Goal: Task Accomplishment & Management: Use online tool/utility

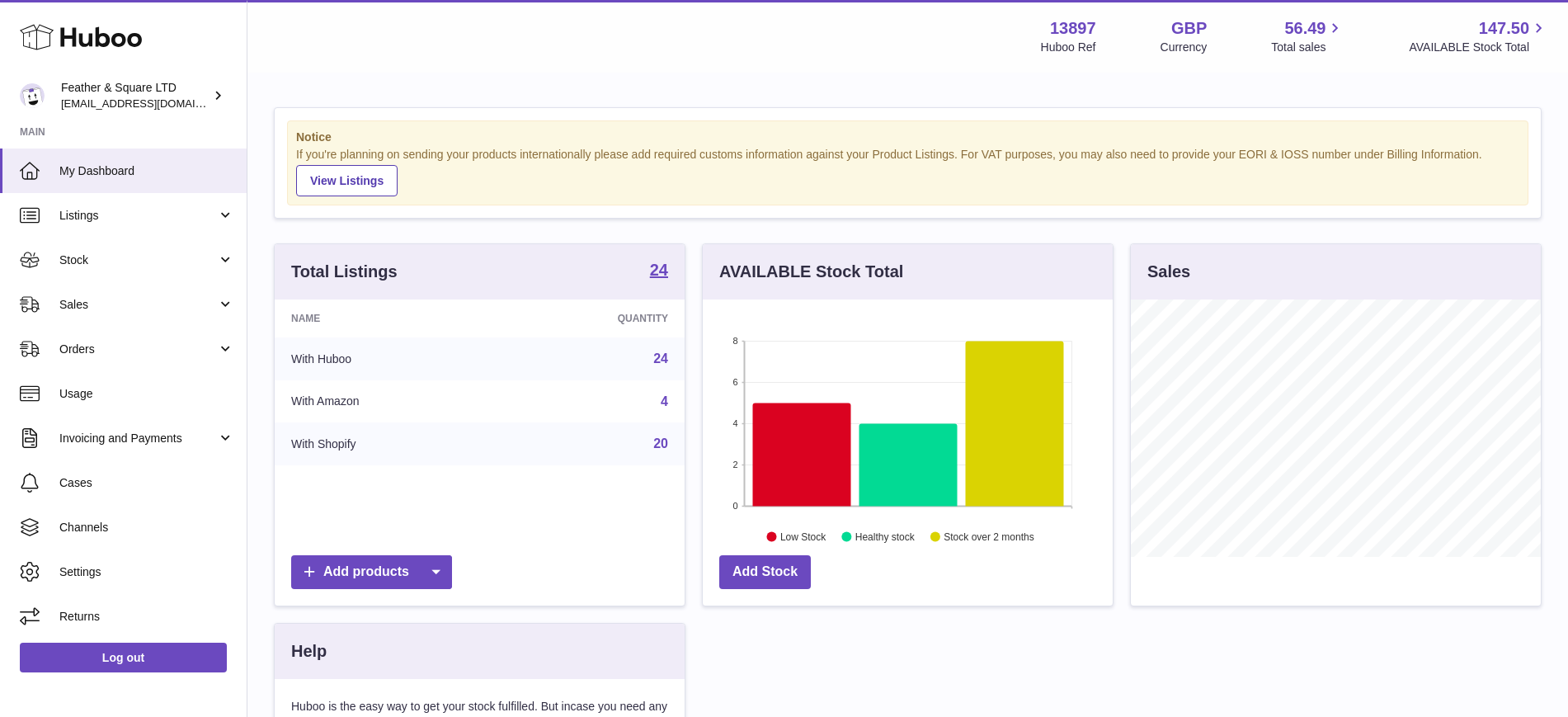
scroll to position [257, 410]
click at [108, 301] on span "Sales" at bounding box center [139, 305] width 158 height 16
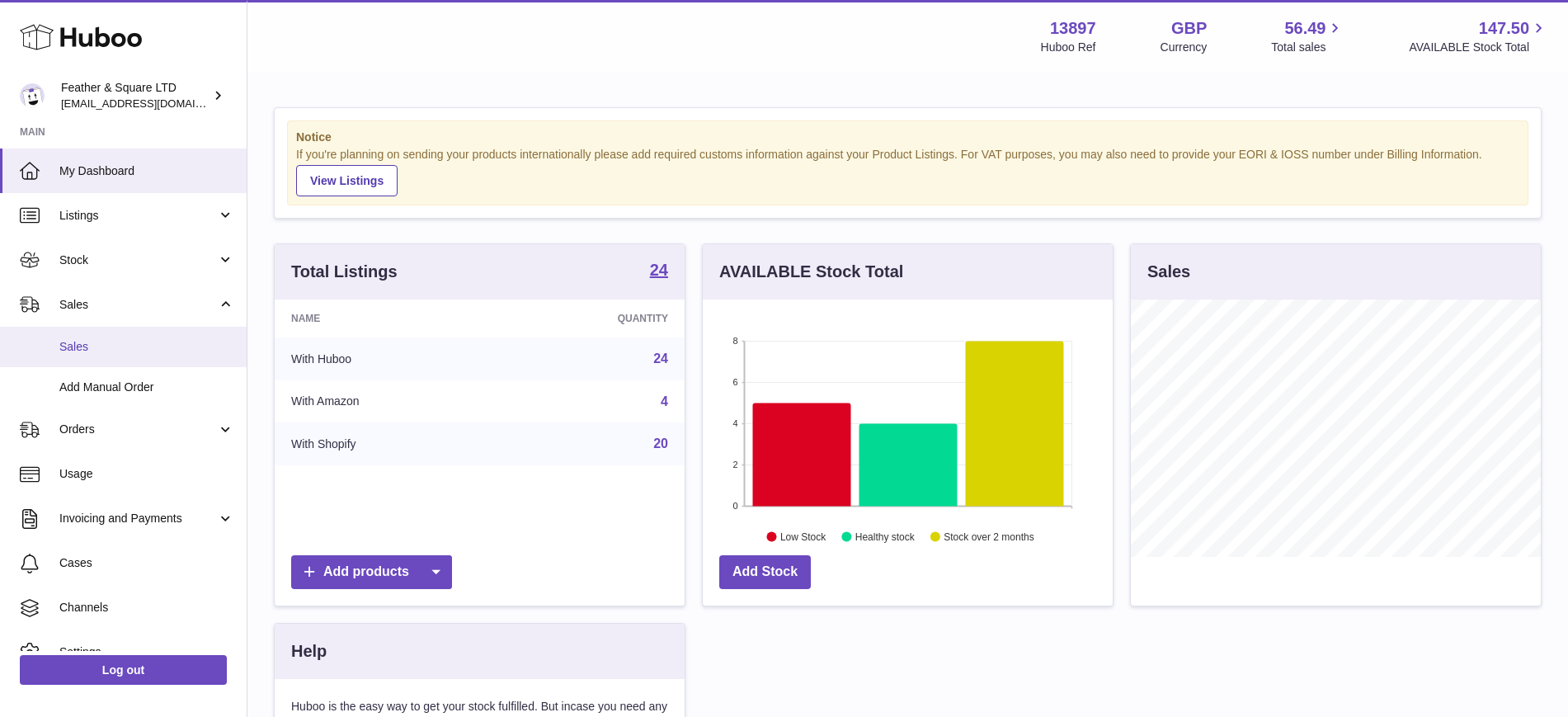
click at [127, 346] on span "Sales" at bounding box center [147, 347] width 175 height 16
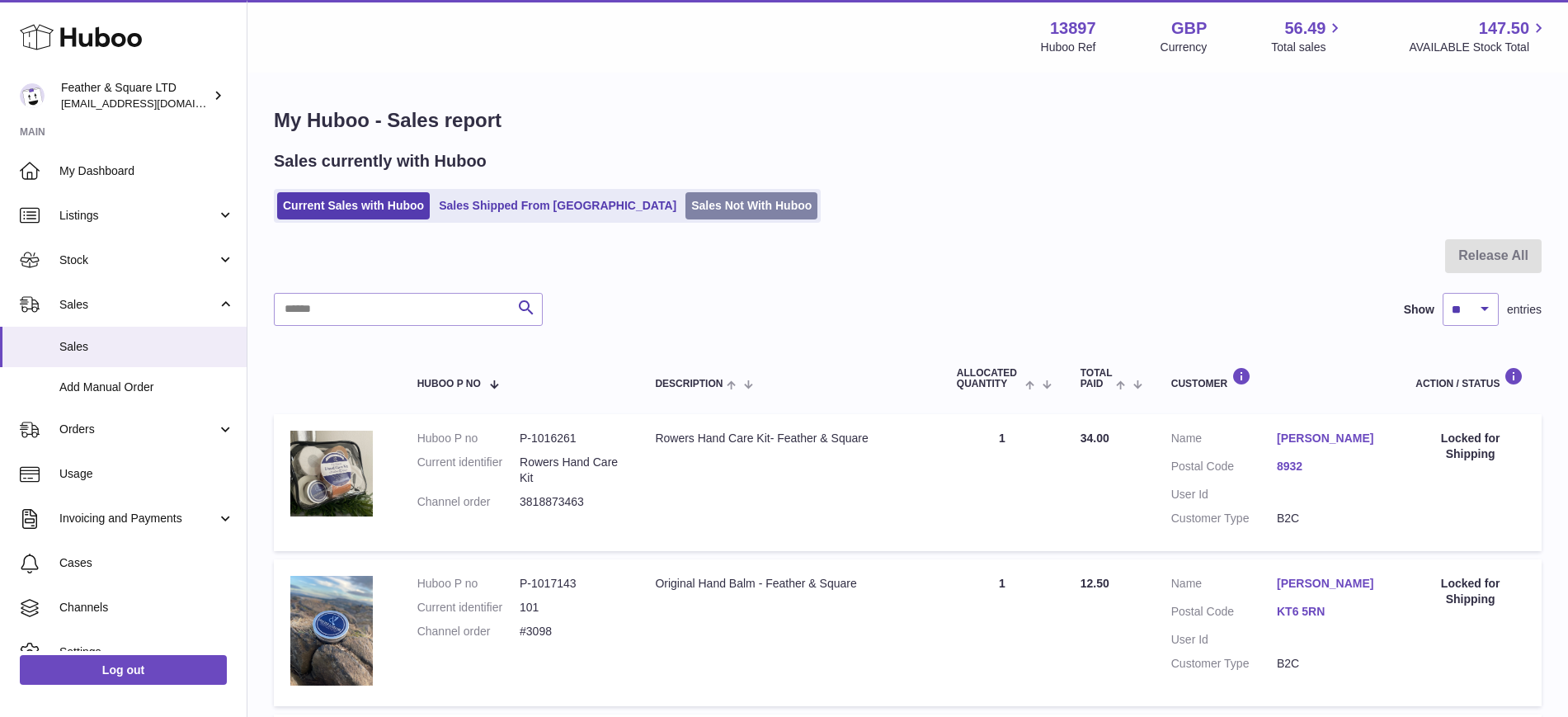
click at [685, 202] on link "Sales Not With Huboo" at bounding box center [751, 205] width 132 height 27
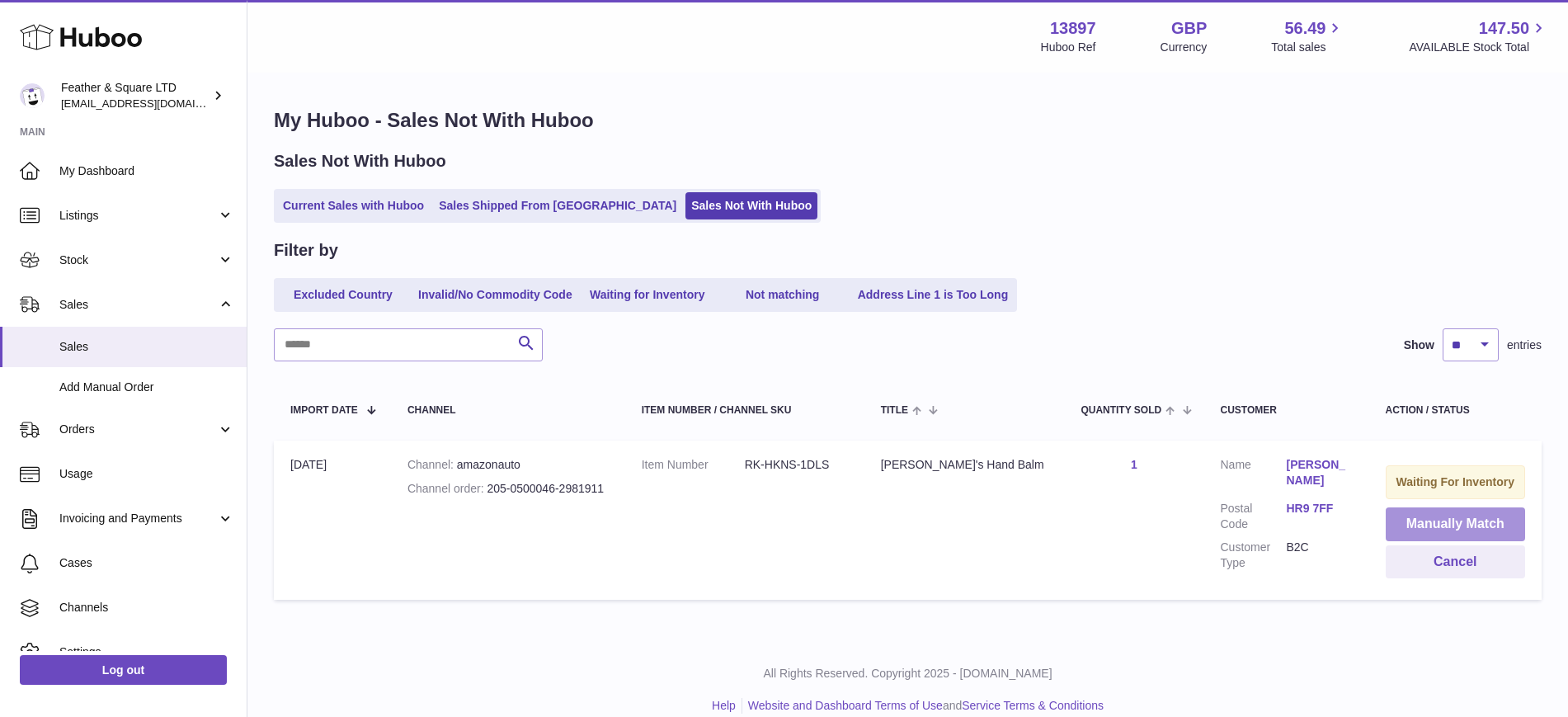
click at [1414, 529] on button "Manually Match" at bounding box center [1455, 525] width 141 height 34
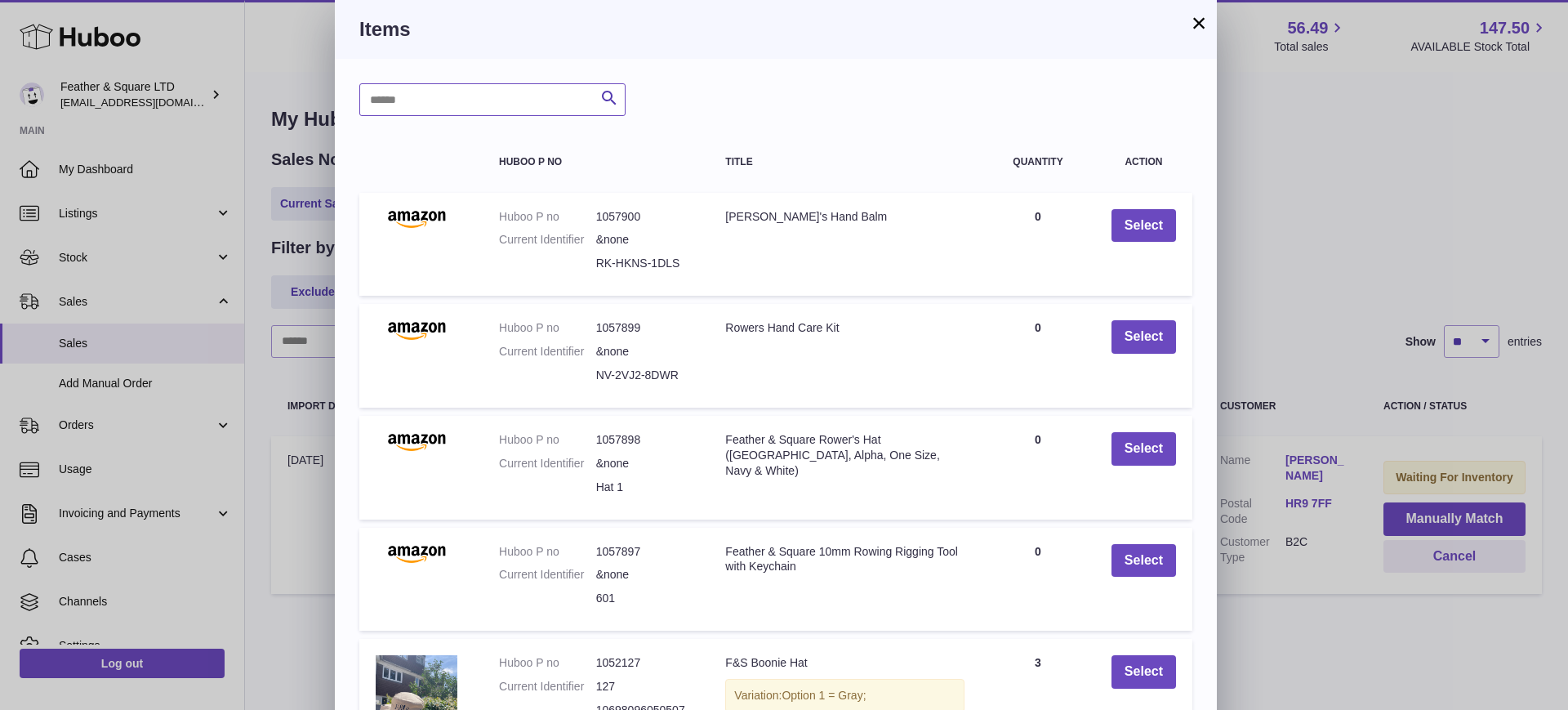
click at [458, 101] on input "text" at bounding box center [493, 99] width 267 height 33
type input "********"
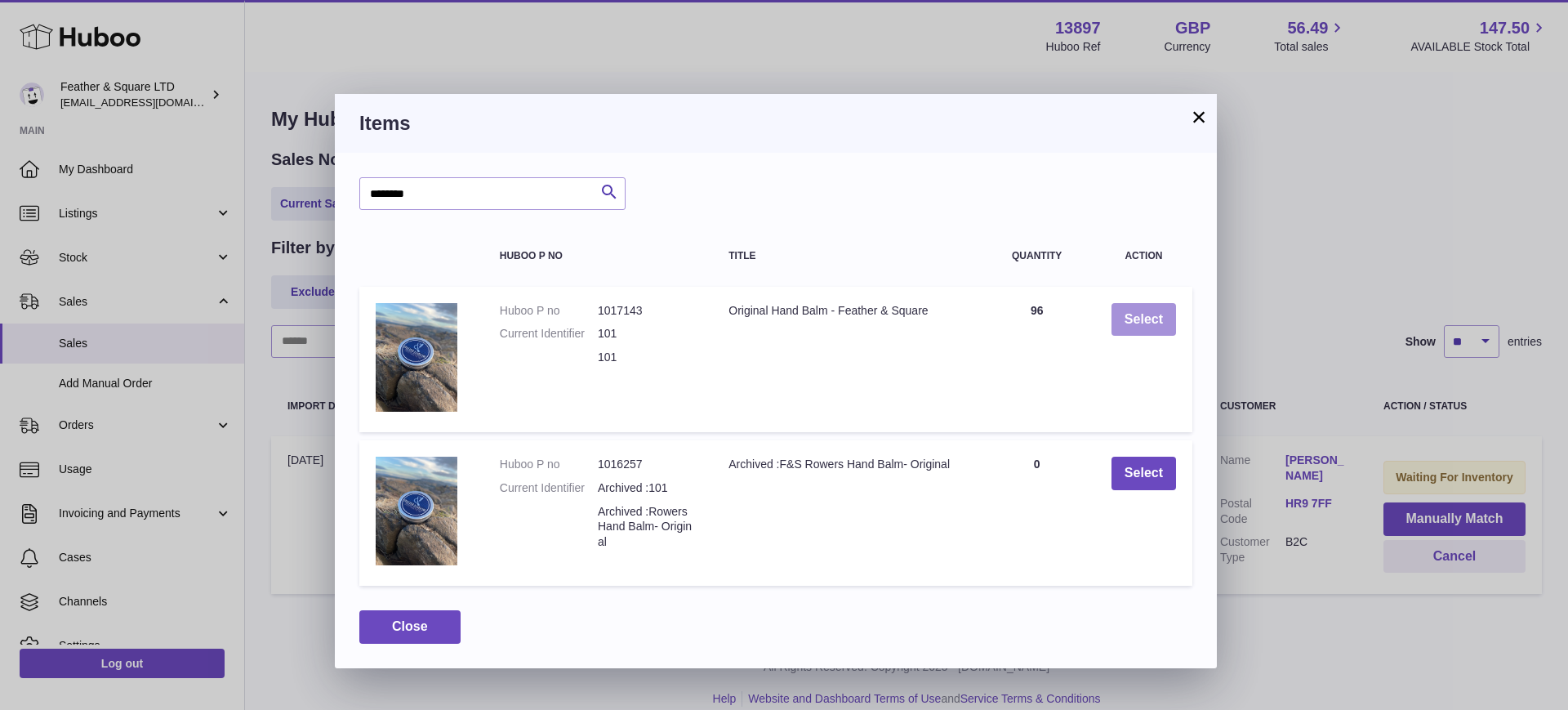
click at [1140, 316] on button "Select" at bounding box center [1143, 320] width 64 height 34
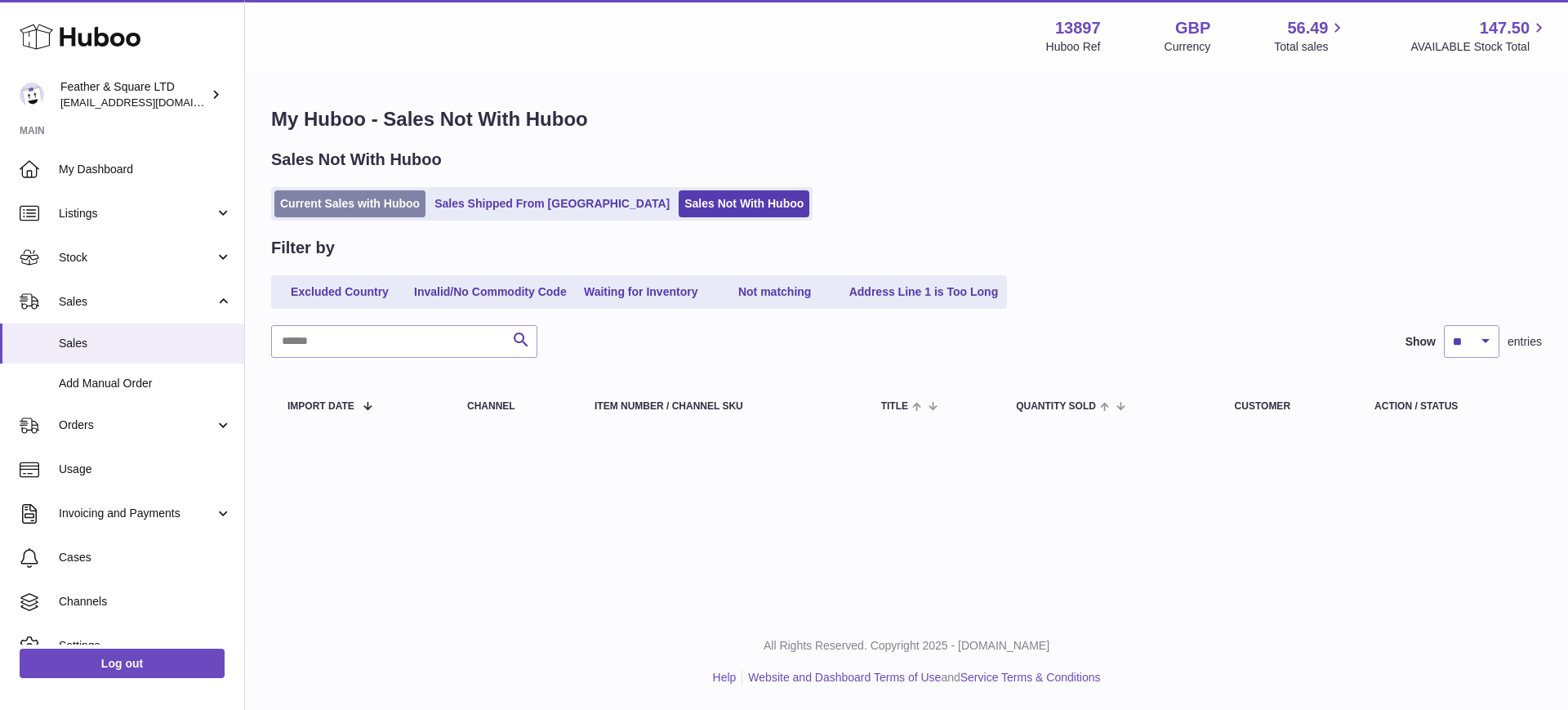
click at [349, 207] on link "Current Sales with Huboo" at bounding box center [350, 203] width 151 height 27
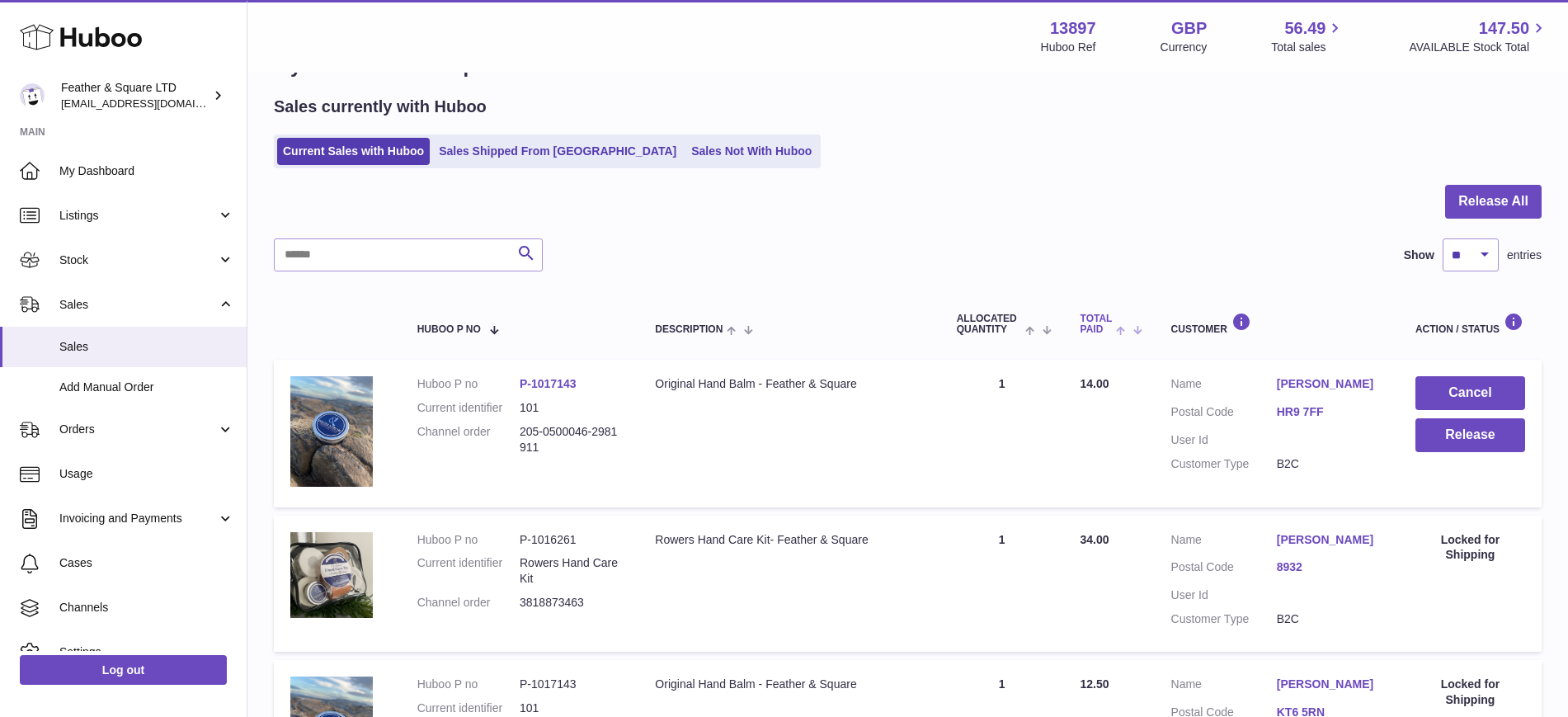
scroll to position [63, 0]
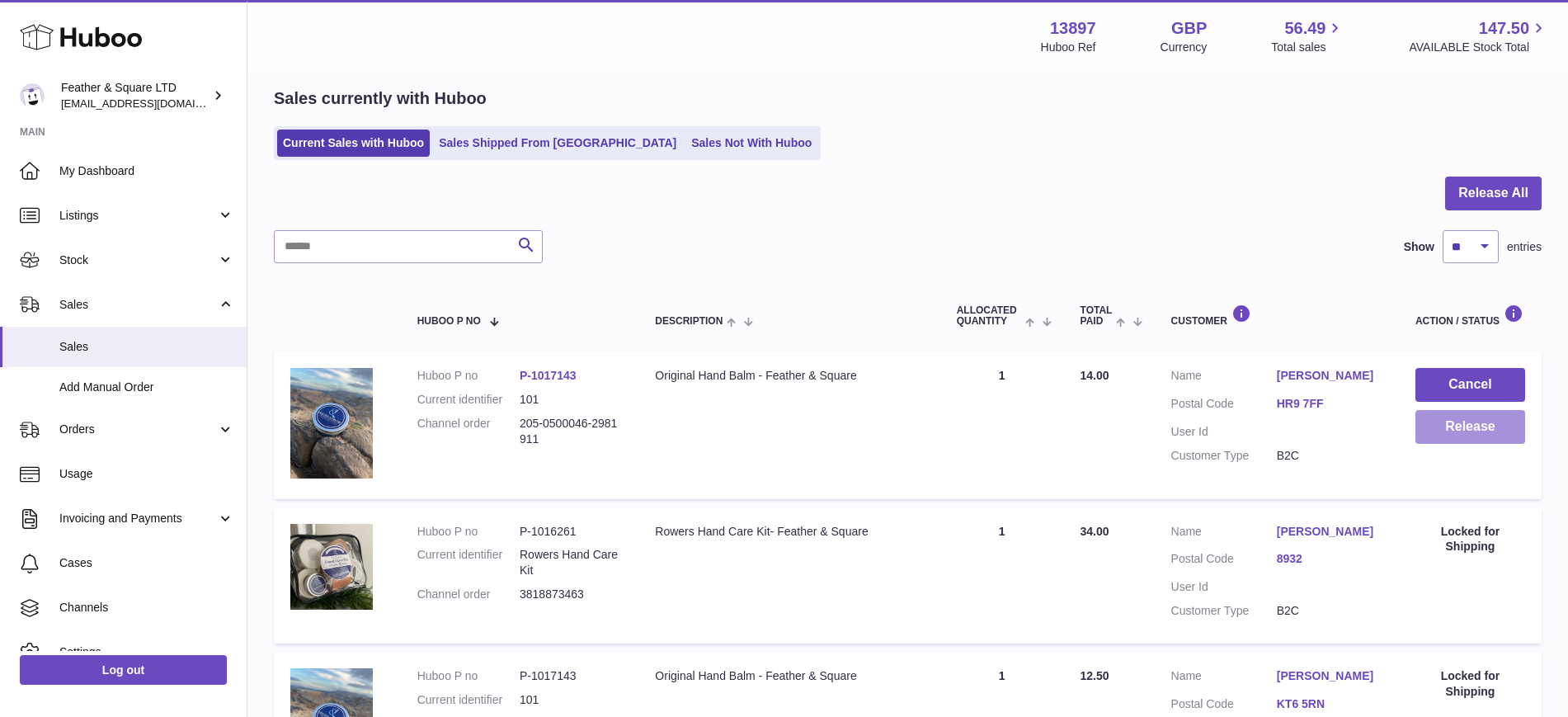
click at [1481, 434] on button "Release" at bounding box center [1470, 427] width 110 height 34
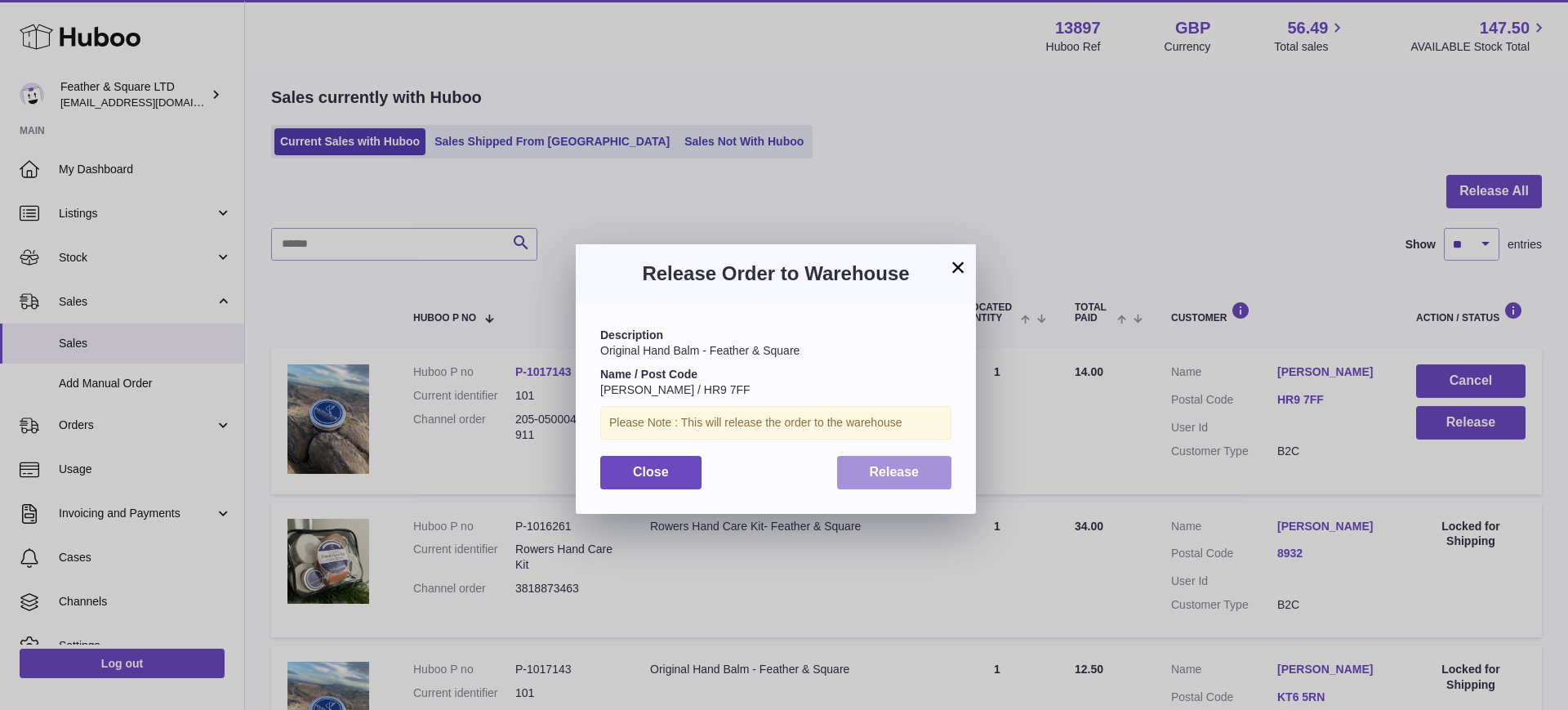
click at [912, 468] on span "Release" at bounding box center [895, 472] width 49 height 14
